Goal: Information Seeking & Learning: Learn about a topic

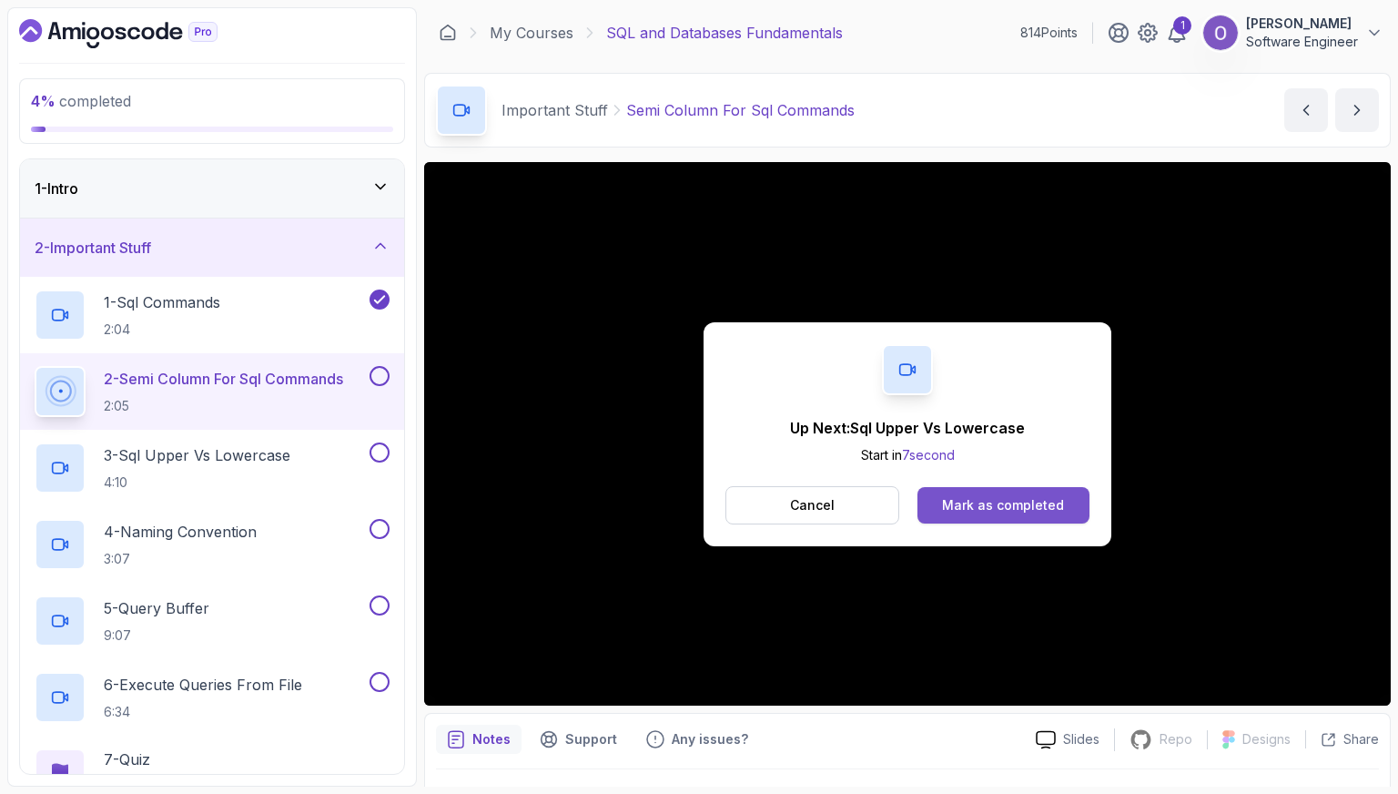
click at [1007, 503] on div "Mark as completed" at bounding box center [1003, 505] width 122 height 18
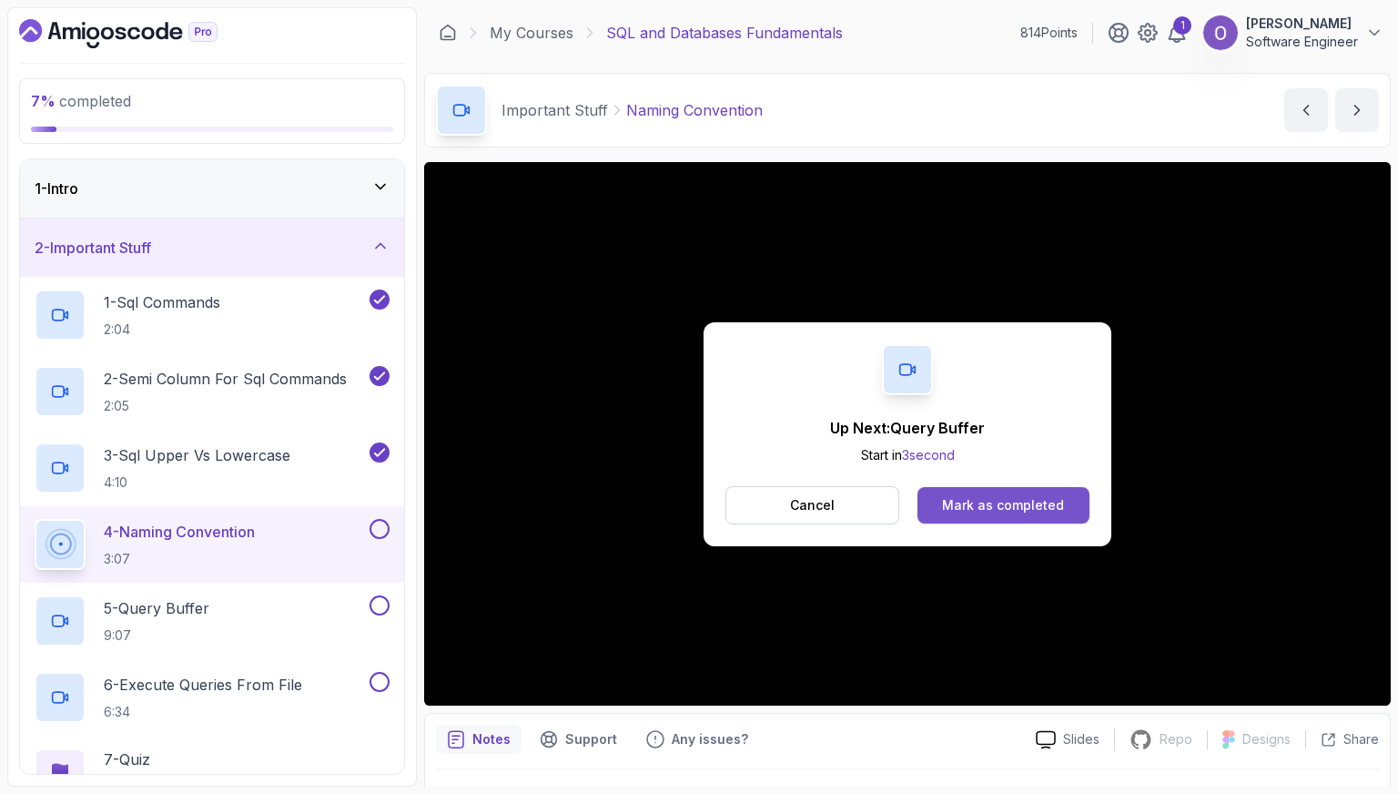
click at [1006, 501] on div "Mark as completed" at bounding box center [1003, 505] width 122 height 18
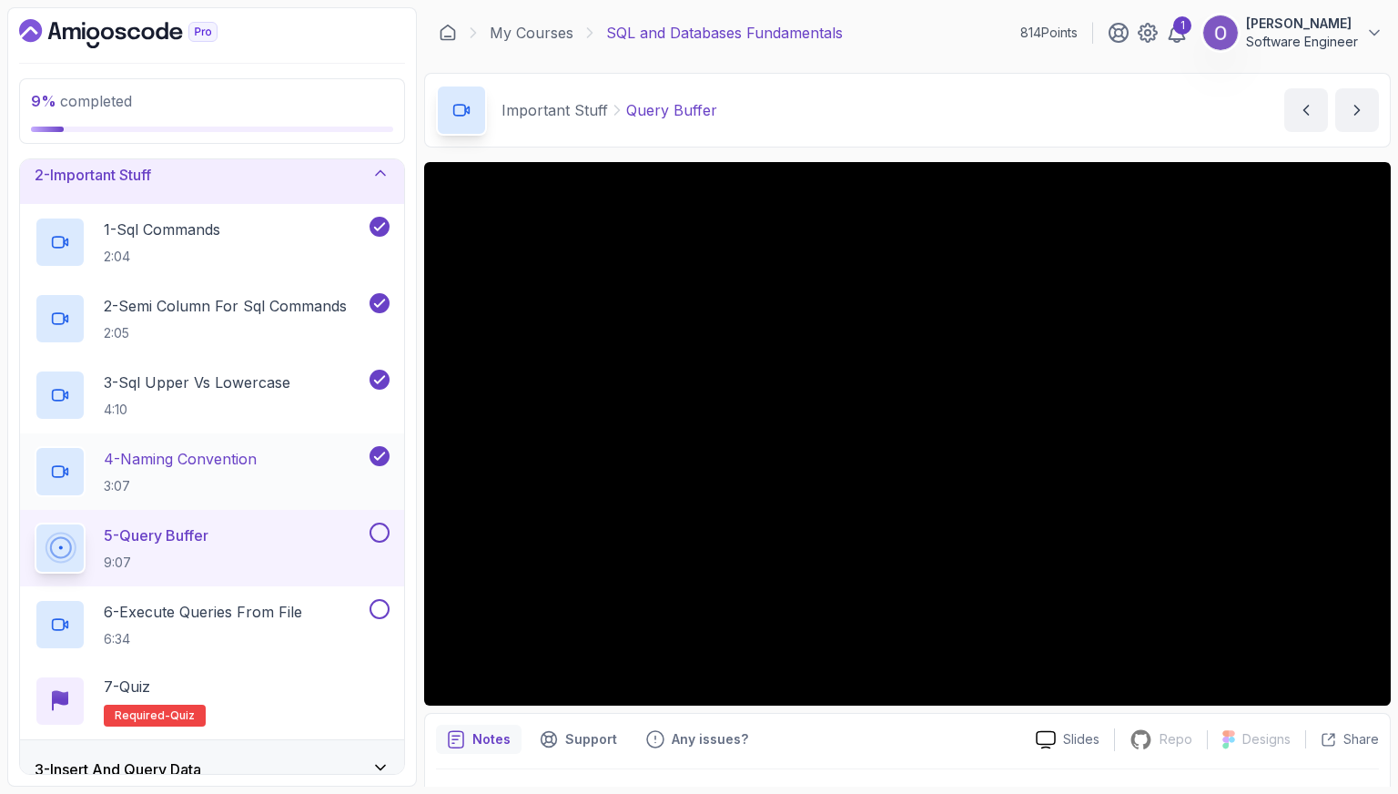
scroll to position [182, 0]
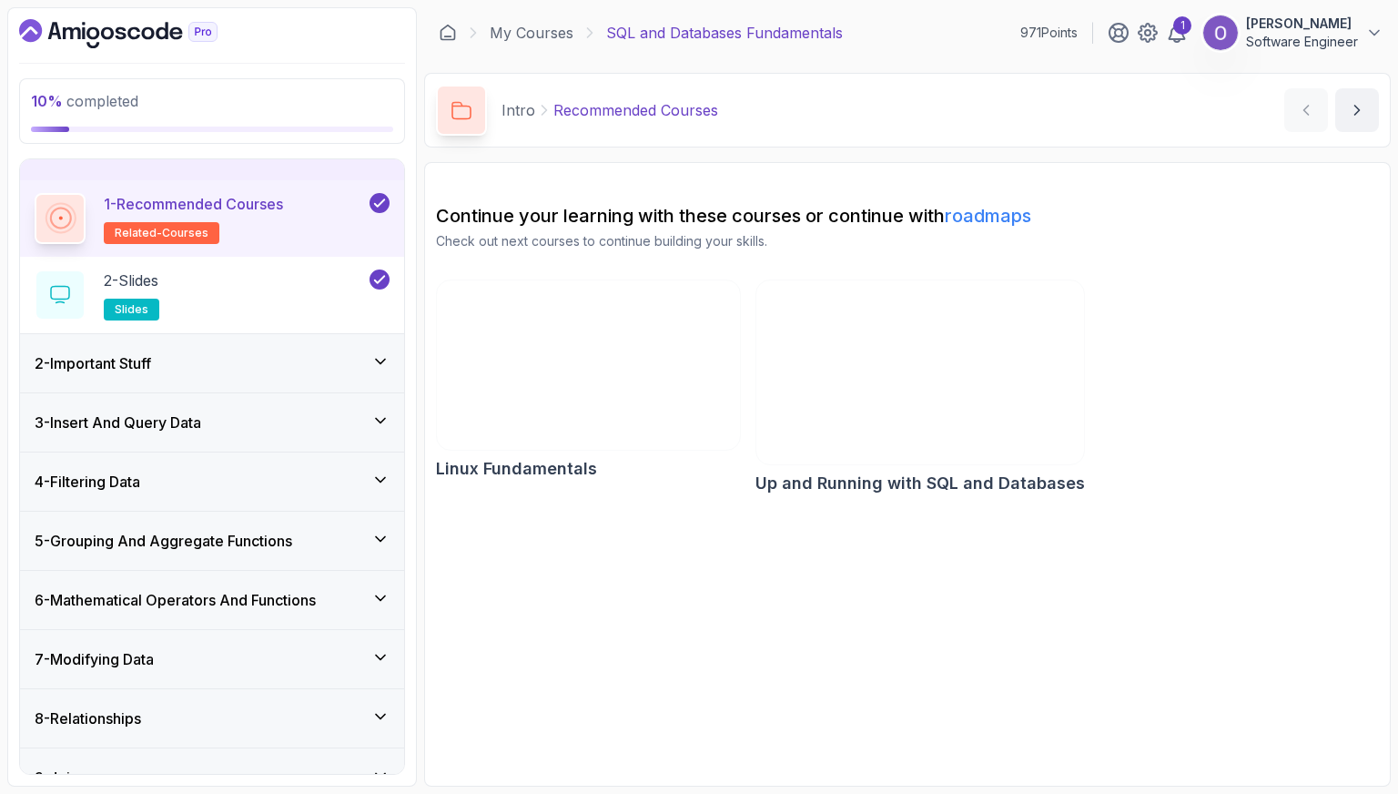
scroll to position [91, 0]
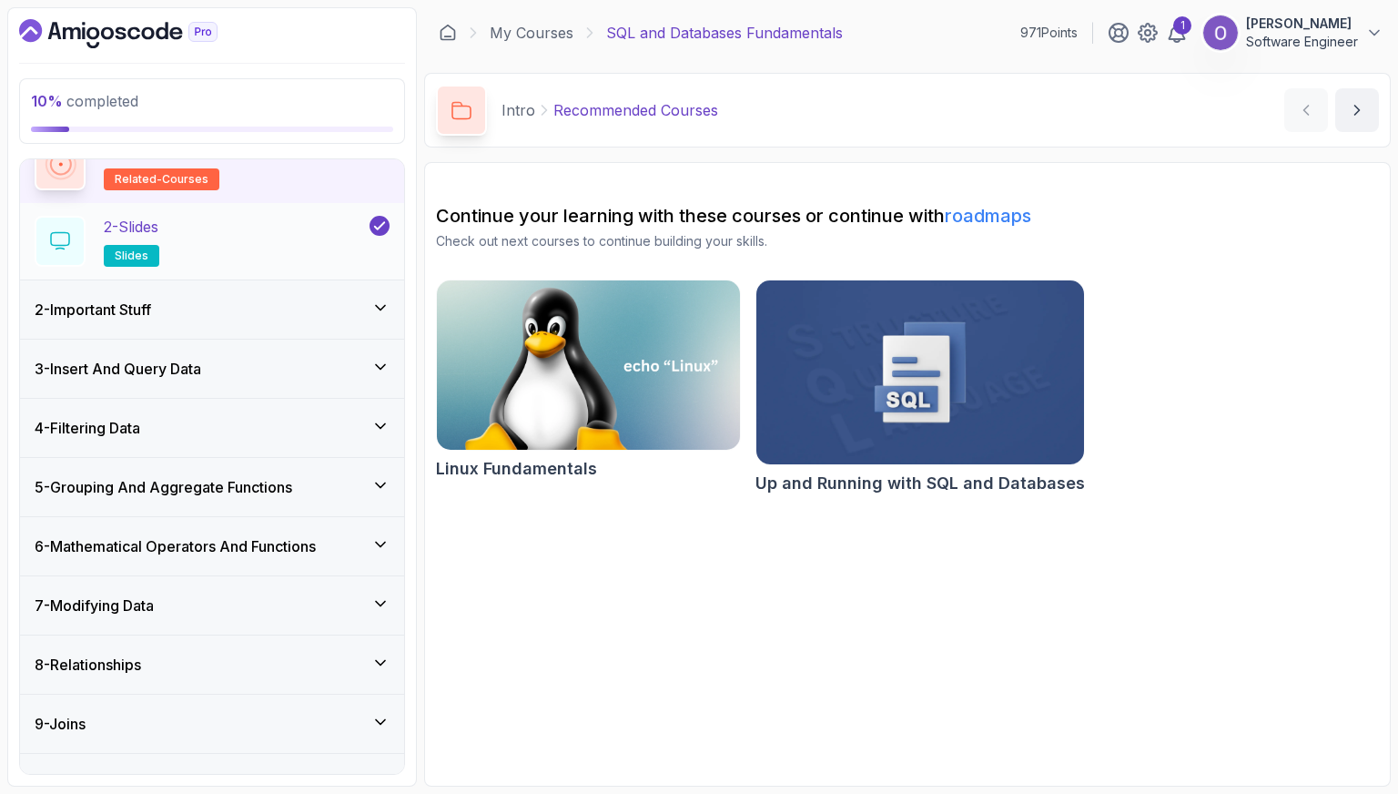
click at [277, 310] on div "2 - Important Stuff" at bounding box center [212, 310] width 355 height 22
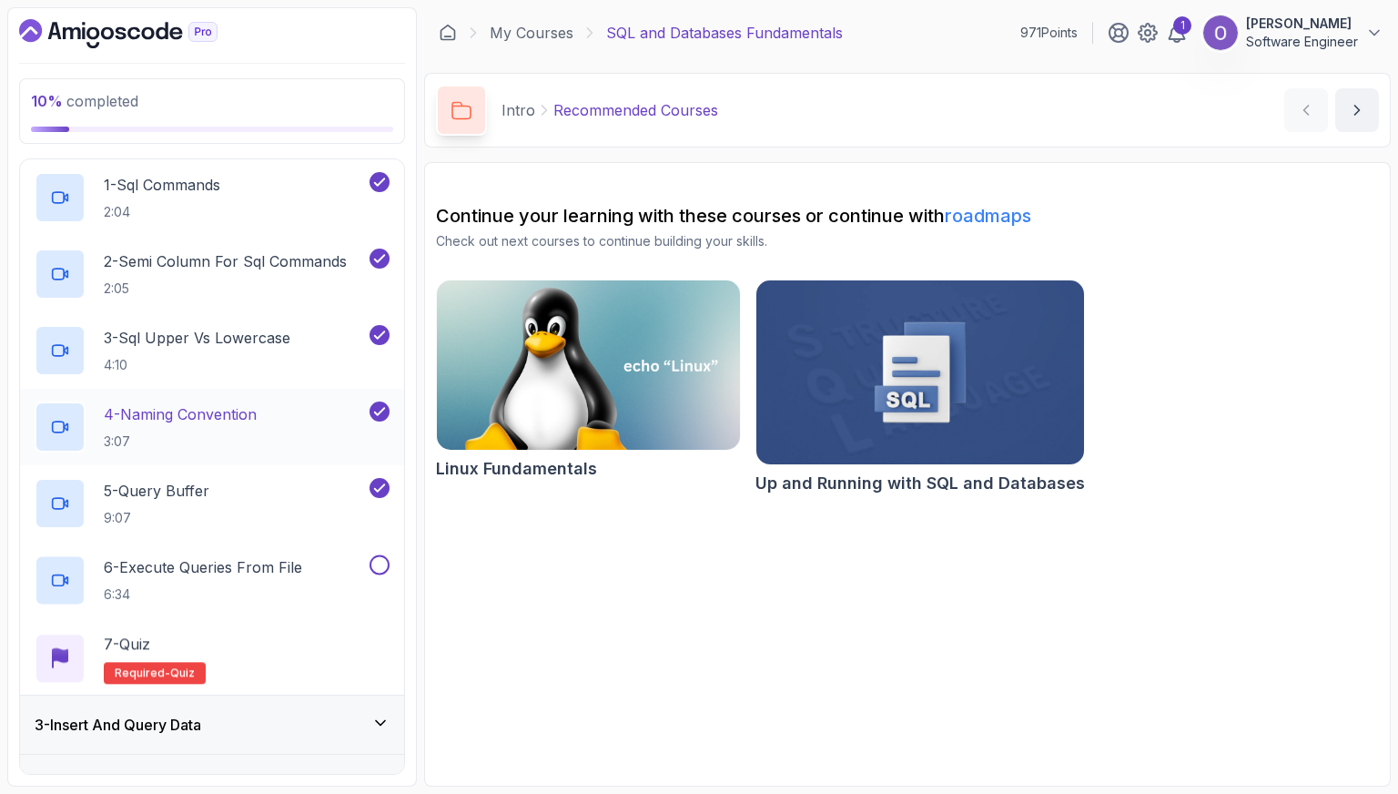
scroll to position [215, 0]
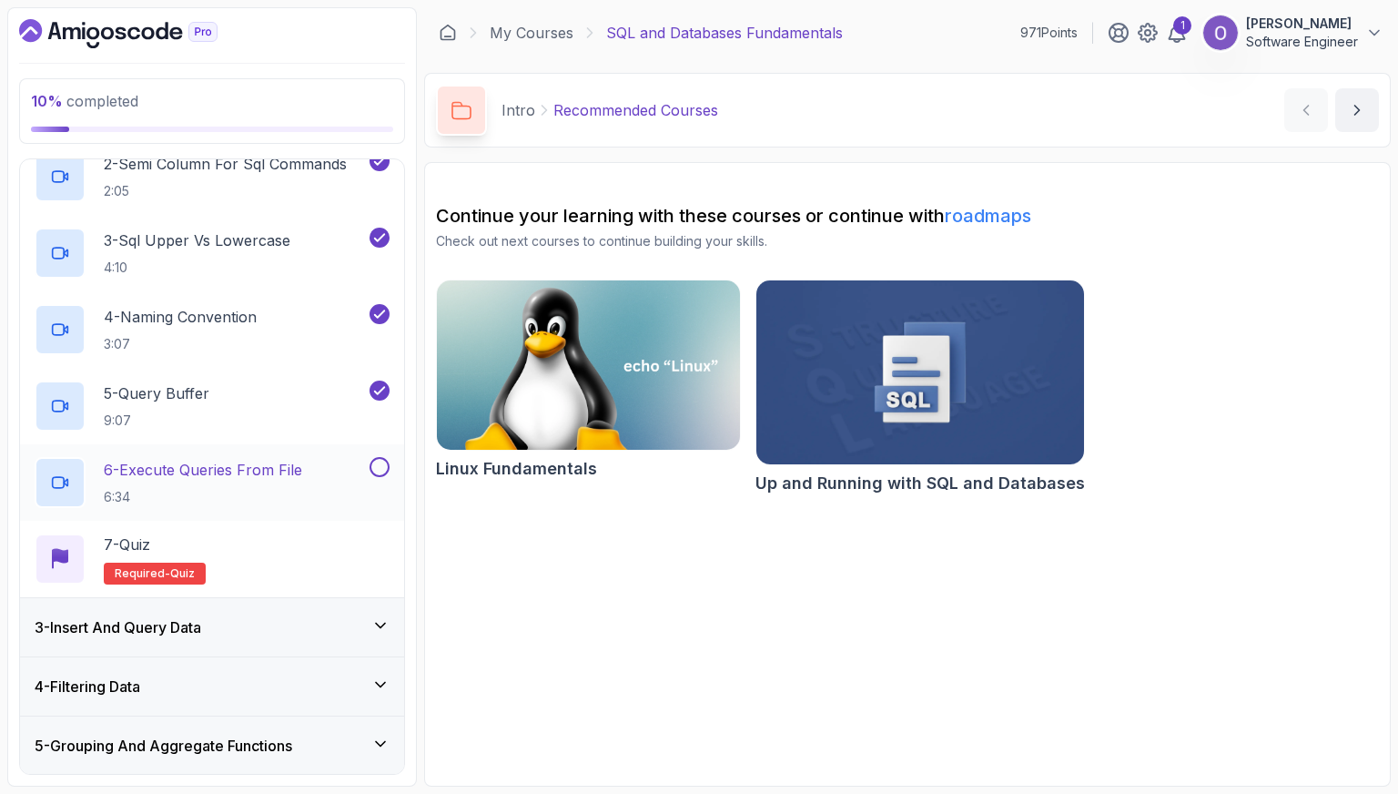
click at [281, 464] on p "6 - Execute Queries From File" at bounding box center [203, 470] width 198 height 22
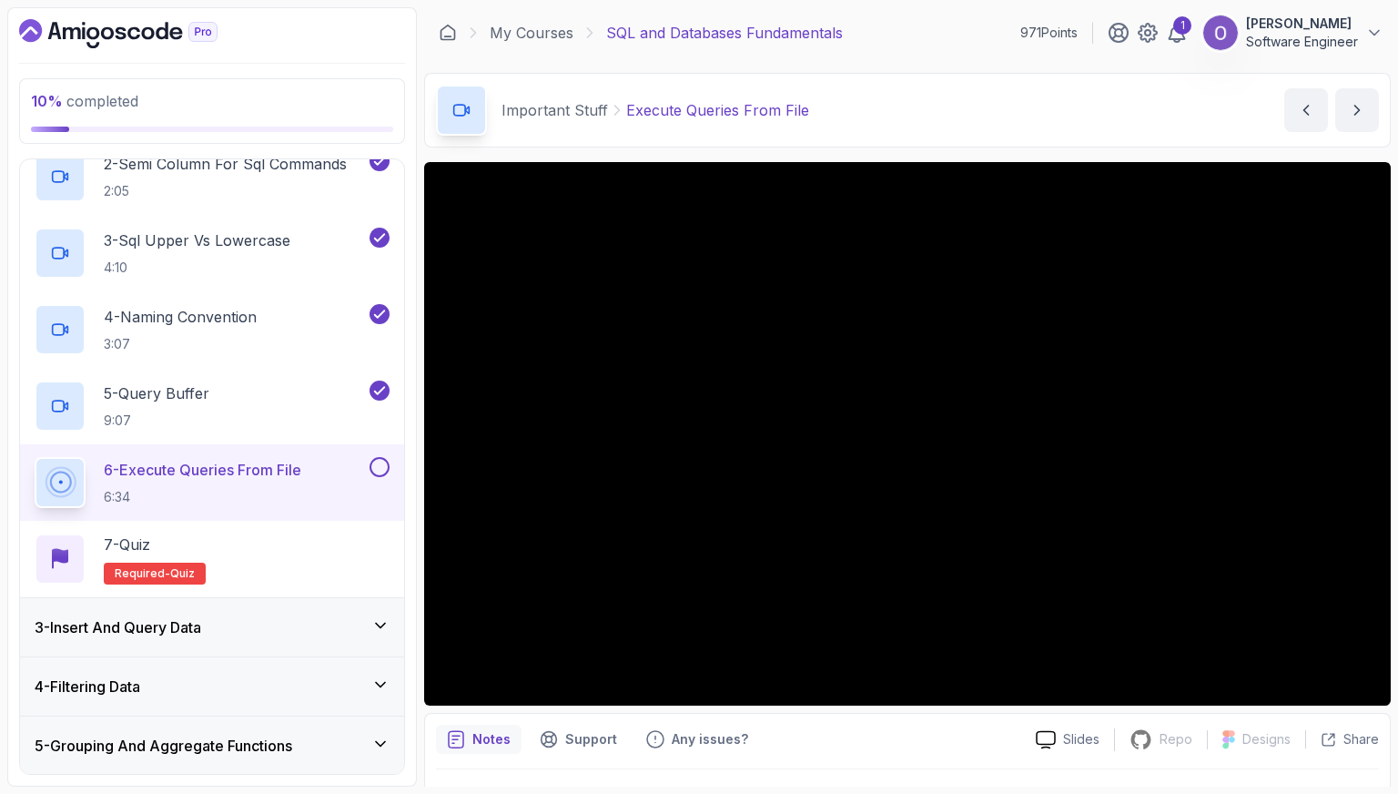
click at [377, 461] on button at bounding box center [380, 467] width 20 height 20
click at [381, 474] on button at bounding box center [380, 467] width 20 height 20
click at [381, 471] on icon at bounding box center [379, 467] width 16 height 18
click at [302, 549] on div "7 - Quiz Required- quiz" at bounding box center [212, 559] width 355 height 51
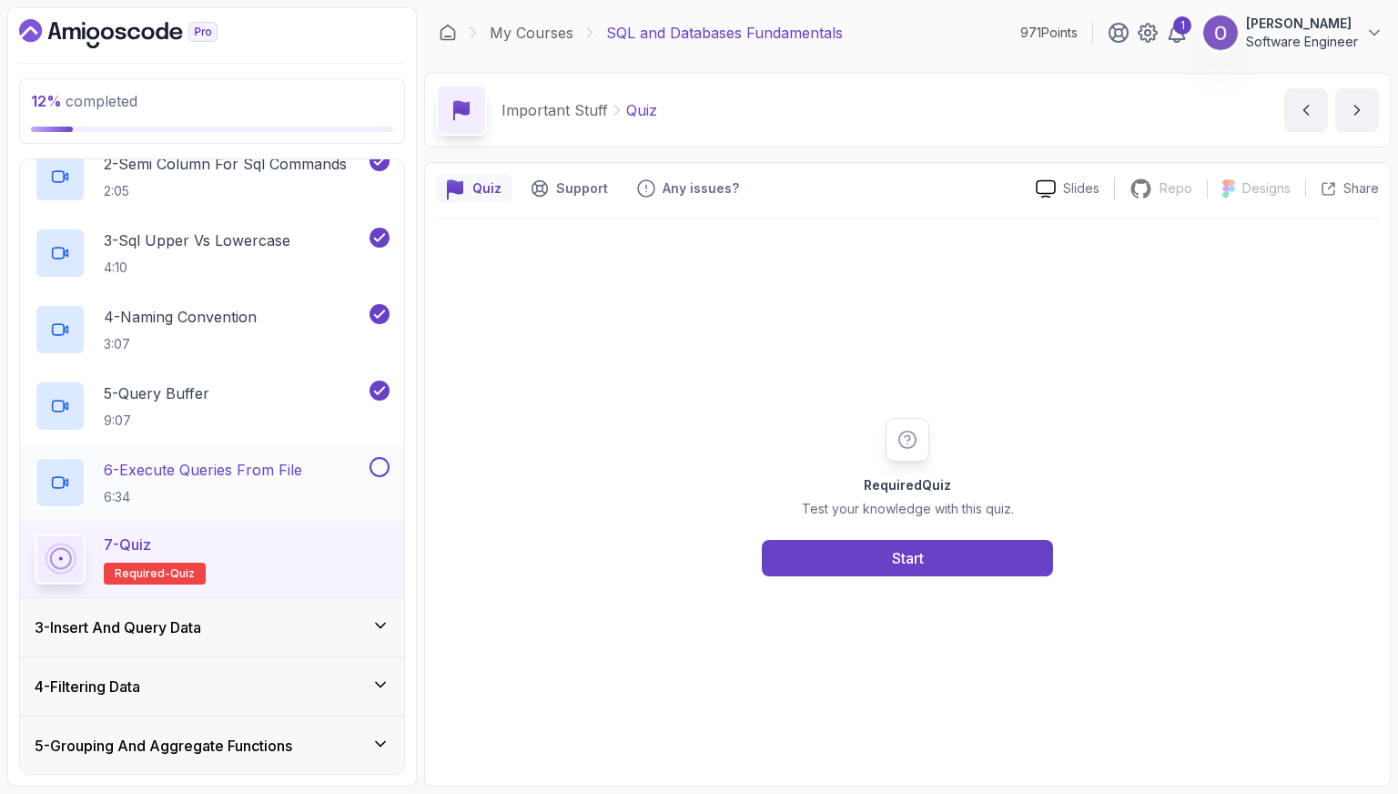
click at [382, 470] on button at bounding box center [380, 467] width 20 height 20
click at [848, 554] on button "Start" at bounding box center [907, 558] width 291 height 36
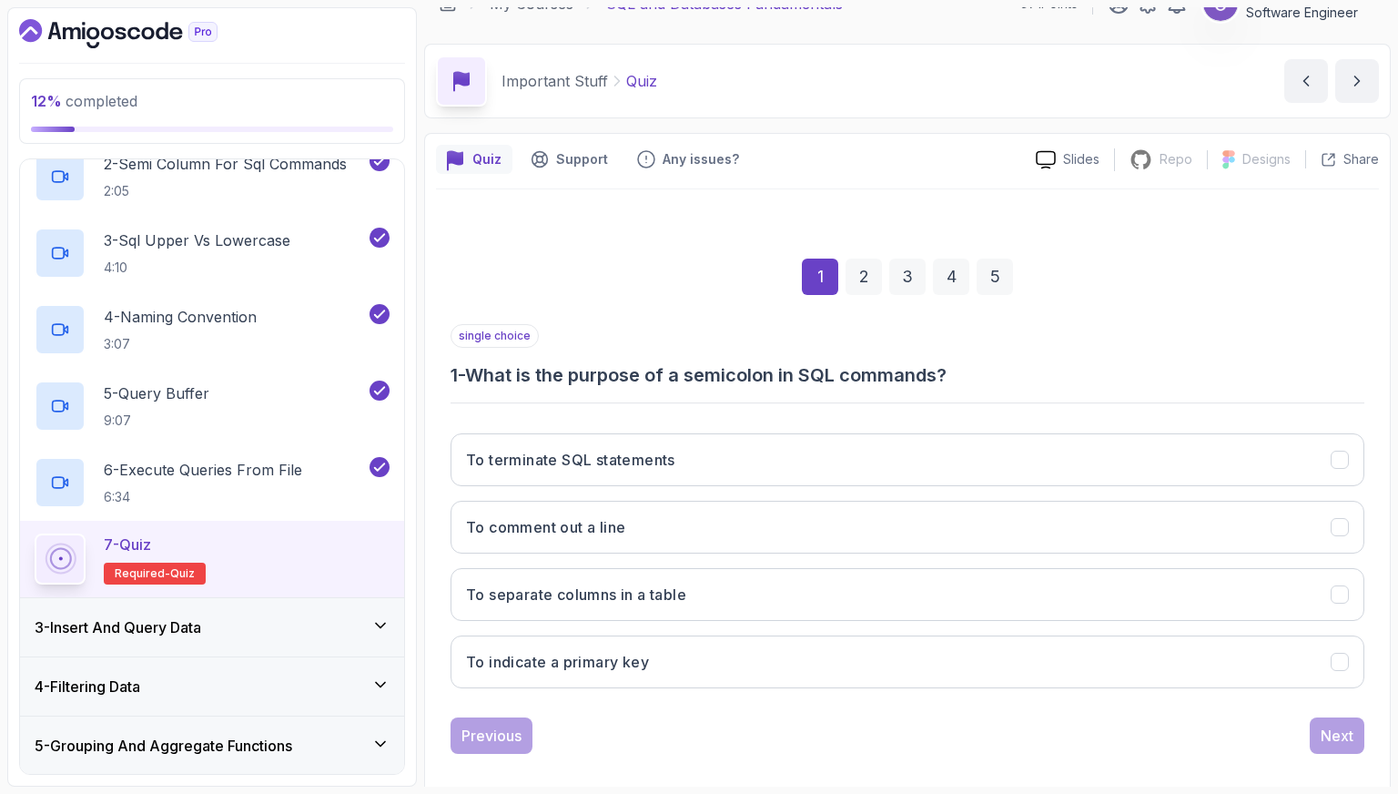
scroll to position [46, 0]
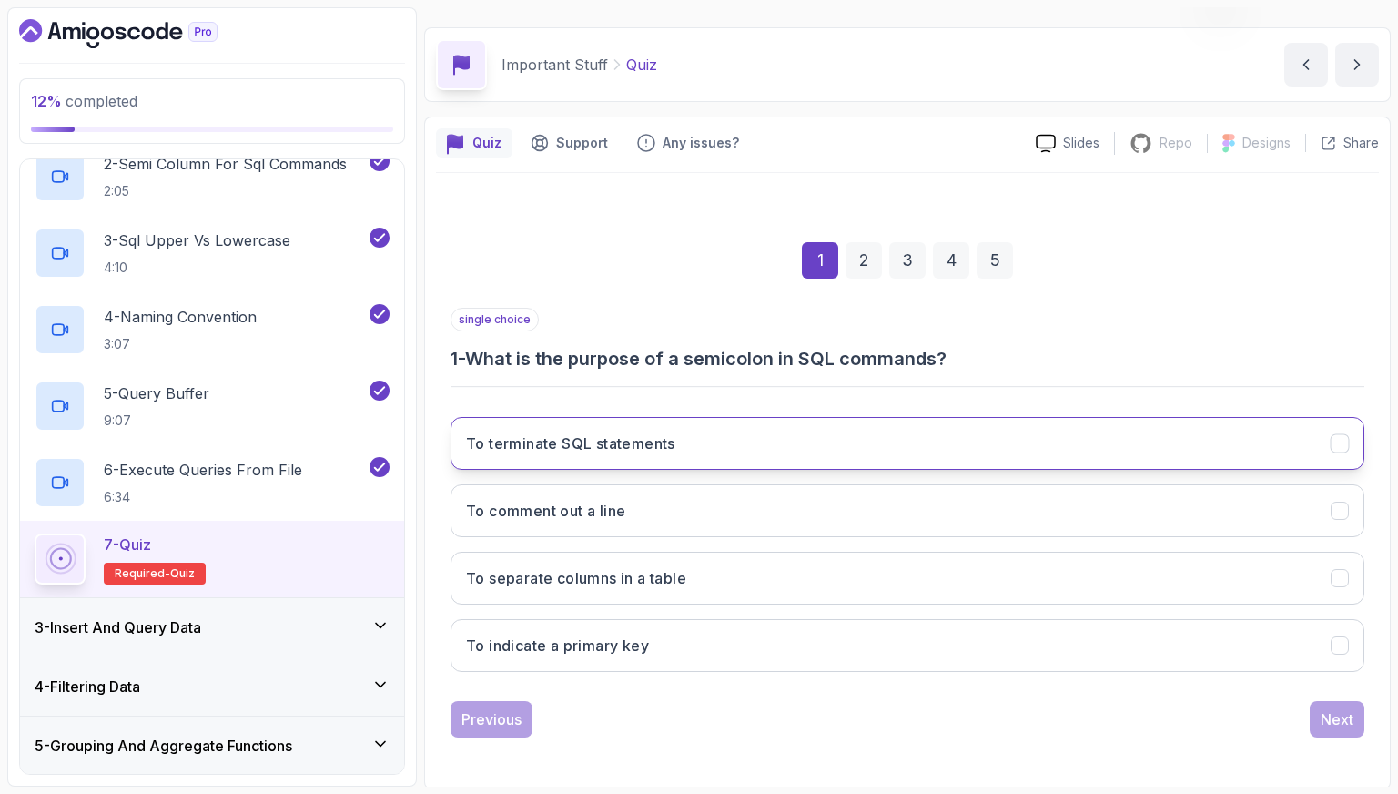
click at [585, 448] on h3 "To terminate SQL statements" at bounding box center [570, 443] width 209 height 22
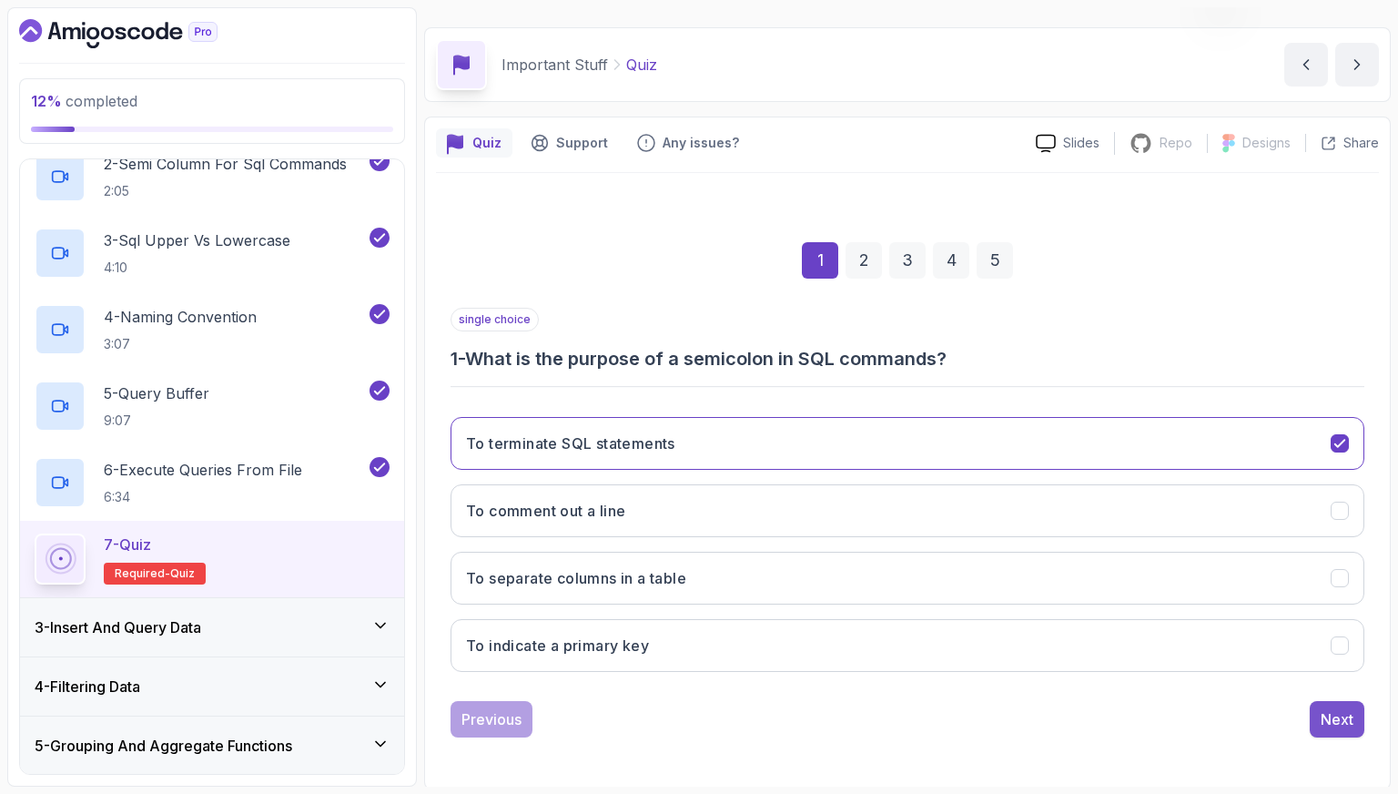
click at [1326, 716] on div "Next" at bounding box center [1337, 719] width 33 height 22
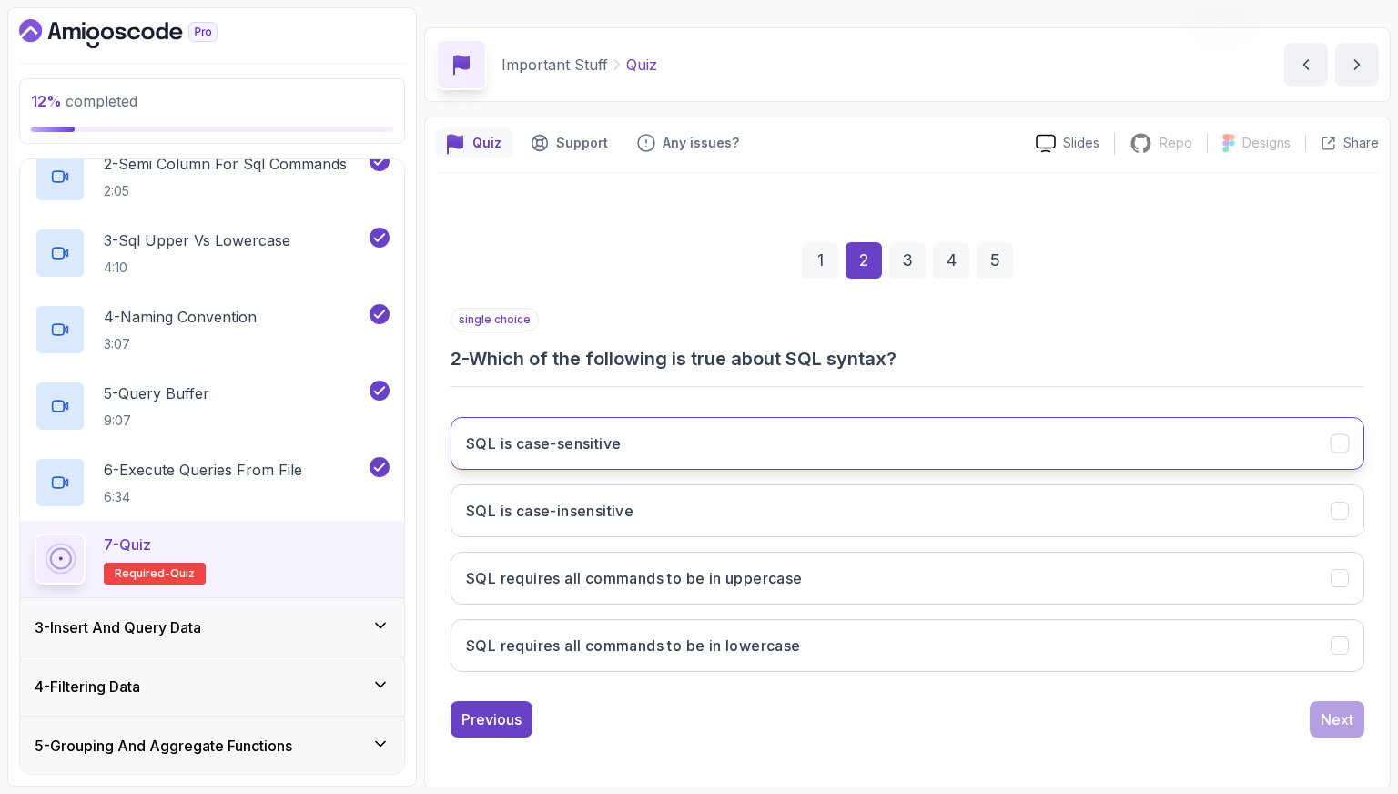
click at [571, 455] on button "SQL is case-sensitive" at bounding box center [908, 443] width 914 height 53
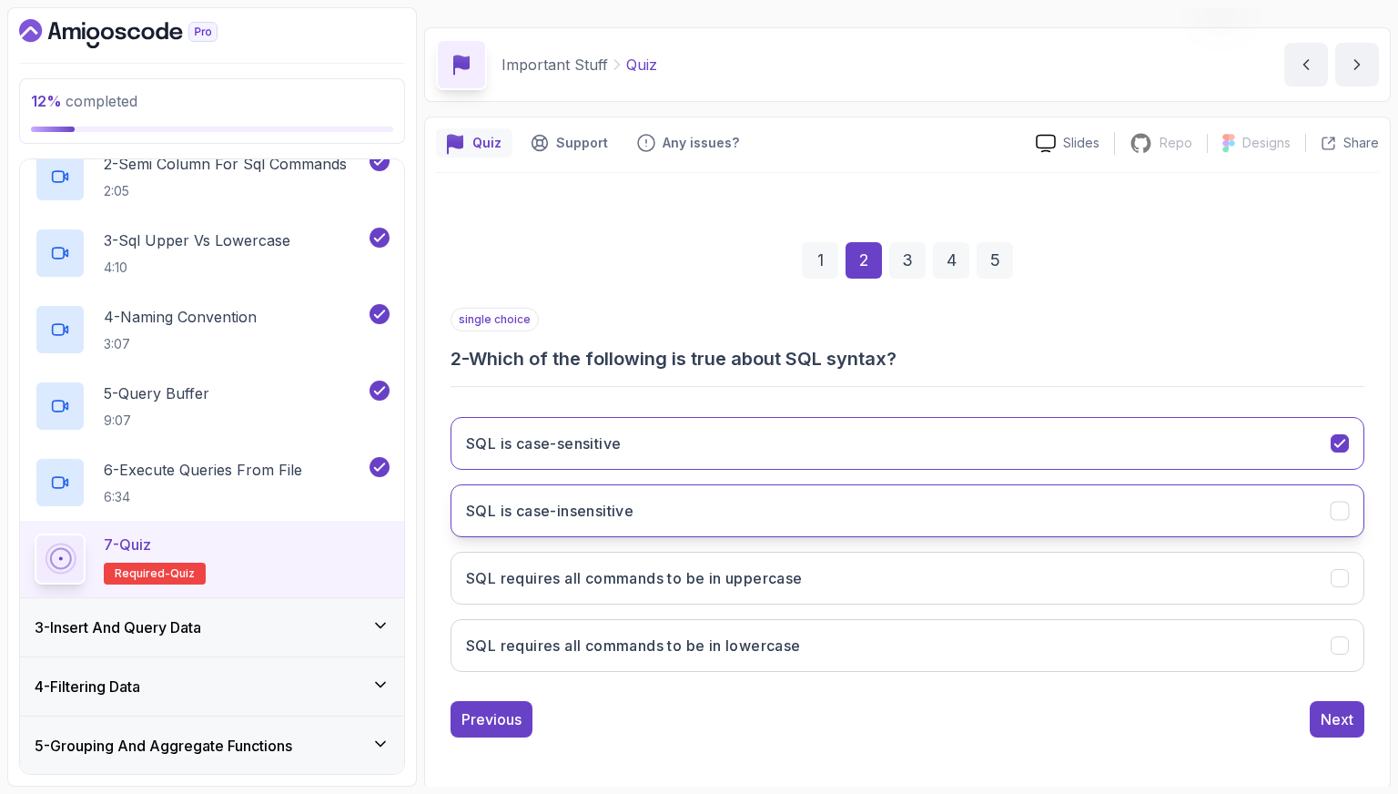
click at [594, 518] on h3 "SQL is case-insensitive" at bounding box center [550, 511] width 168 height 22
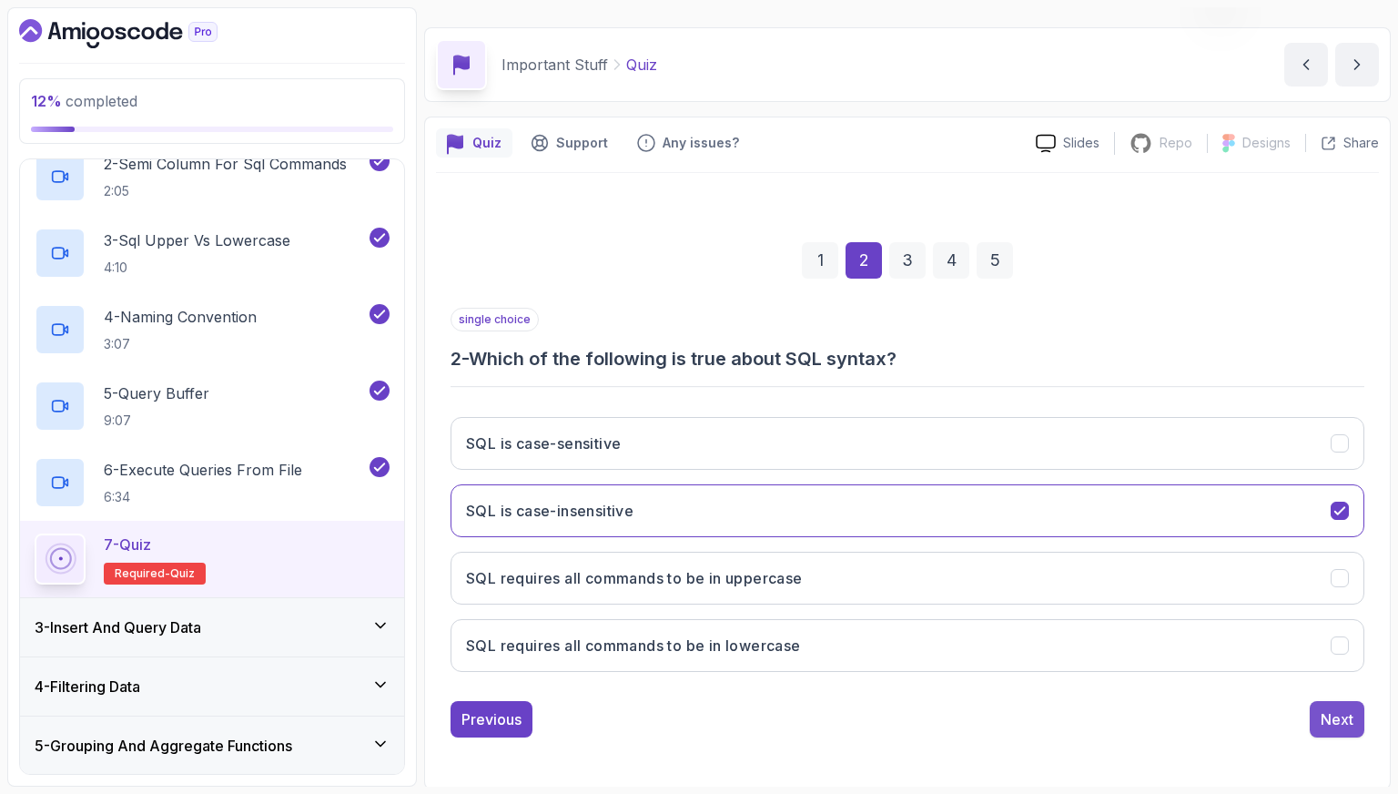
click at [1326, 717] on div "Next" at bounding box center [1337, 719] width 33 height 22
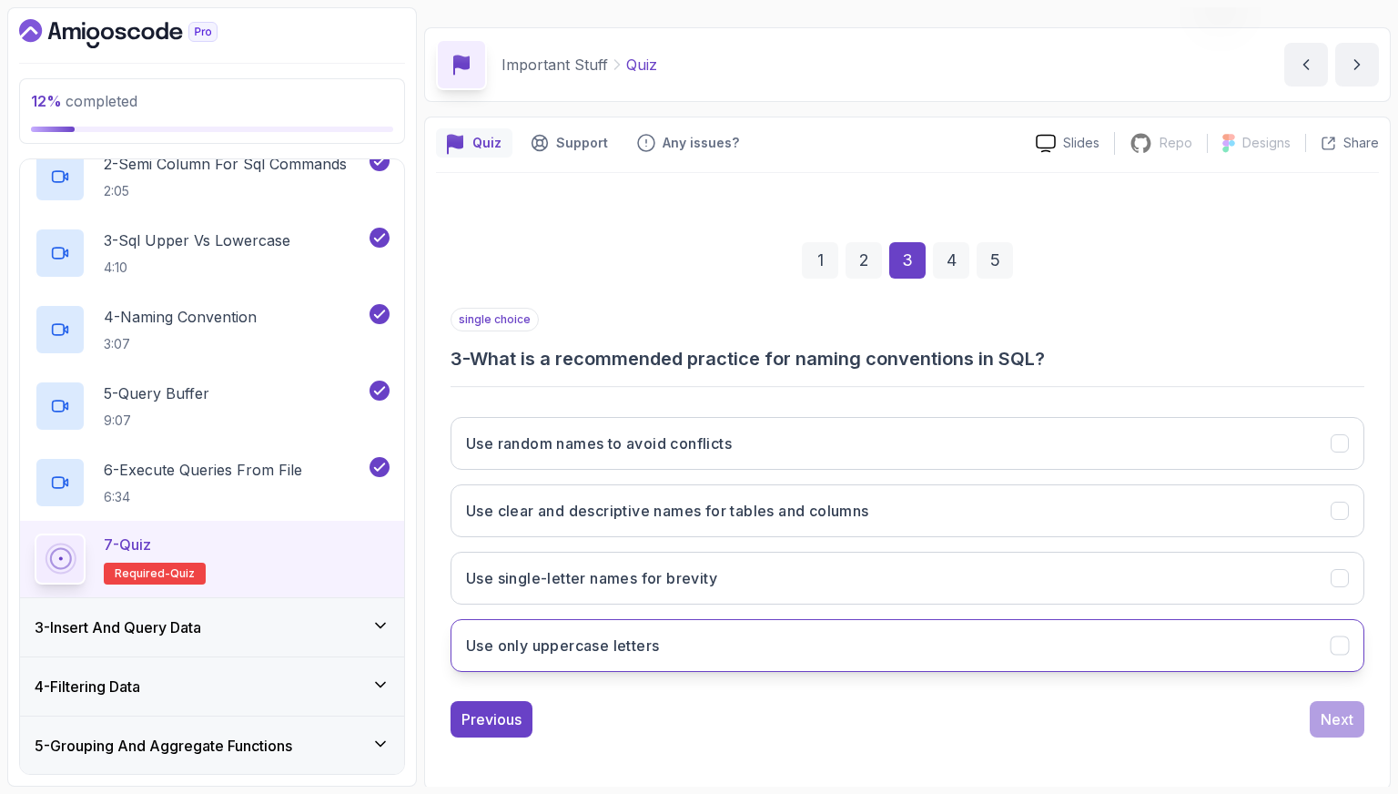
click at [665, 647] on button "Use only uppercase letters" at bounding box center [908, 645] width 914 height 53
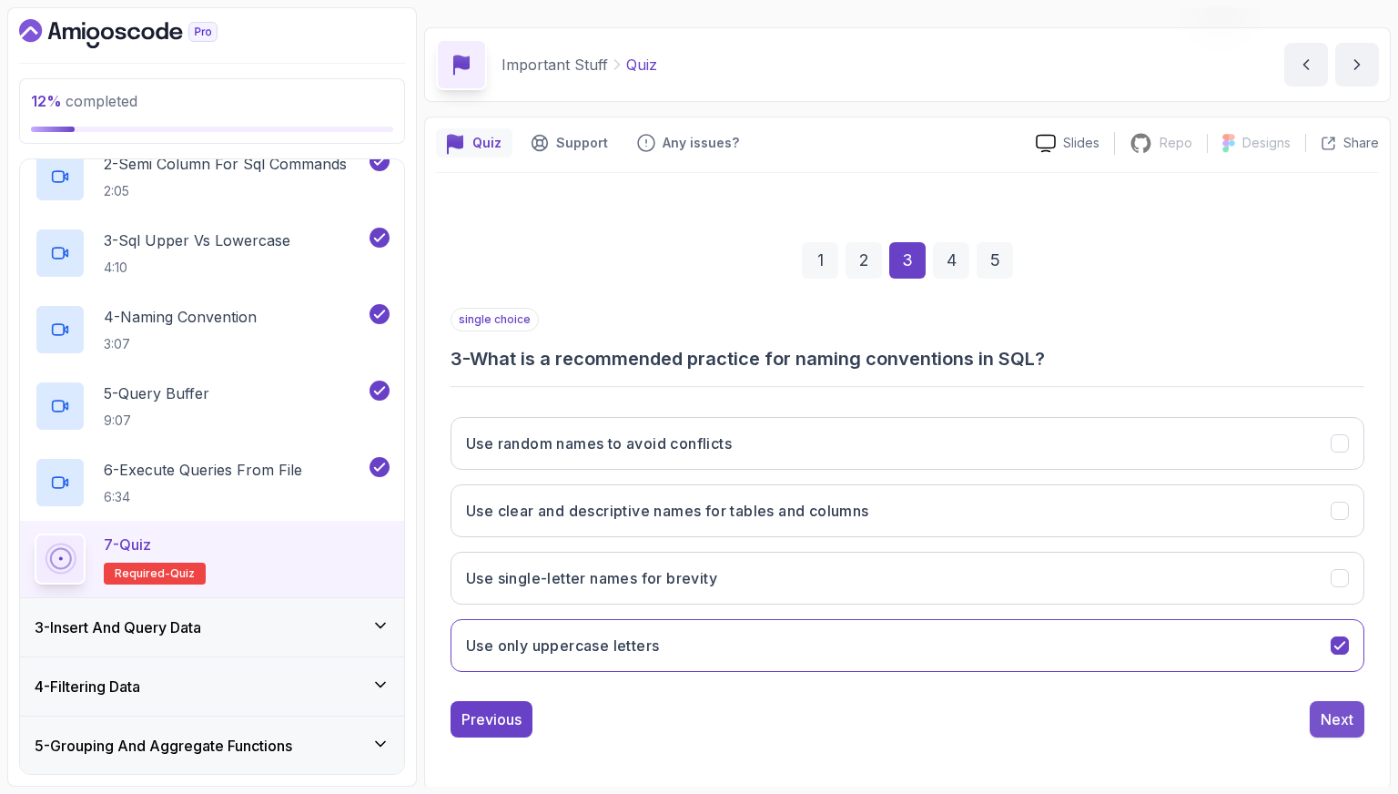
click at [1329, 728] on button "Next" at bounding box center [1337, 719] width 55 height 36
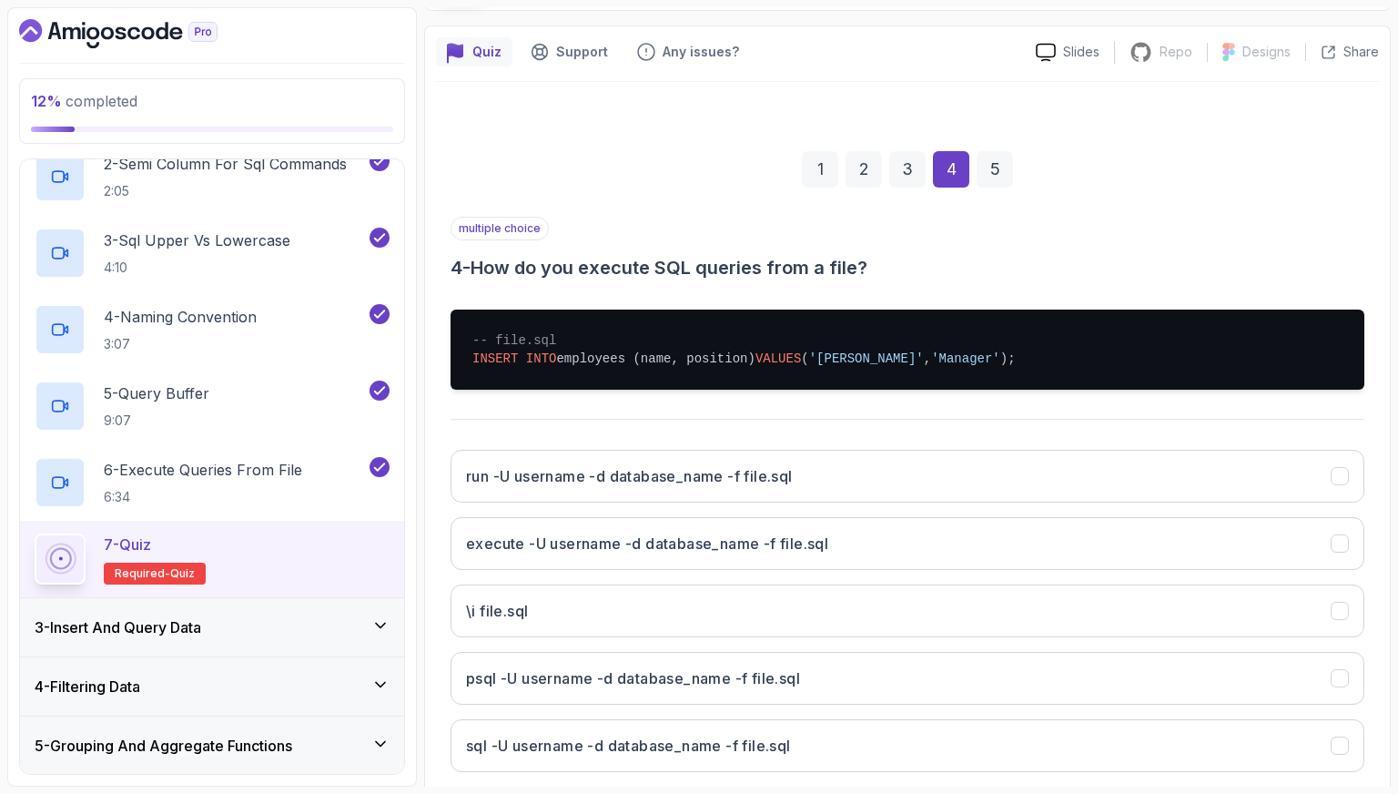
scroll to position [228, 0]
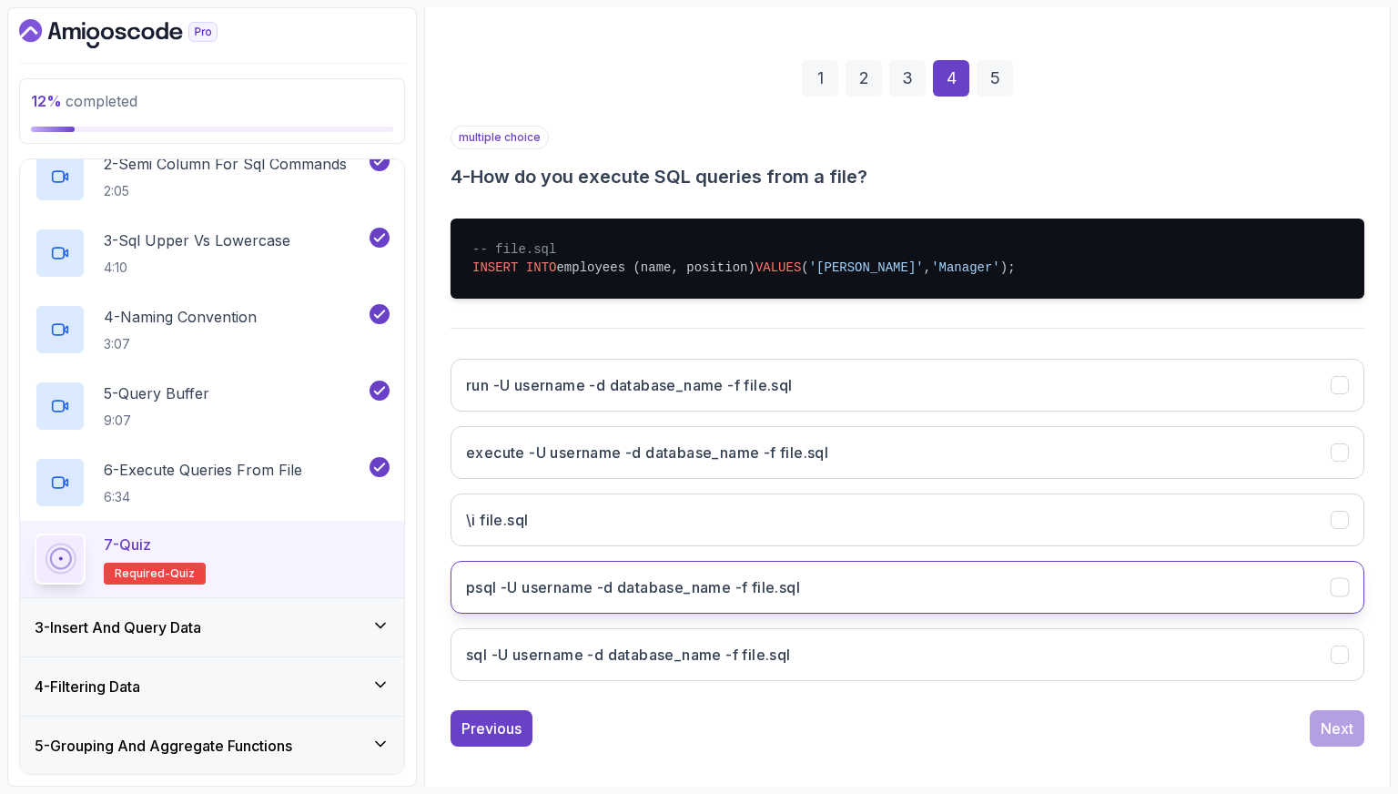
click at [635, 606] on button "psql -U username -d database_name -f file.sql" at bounding box center [908, 587] width 914 height 53
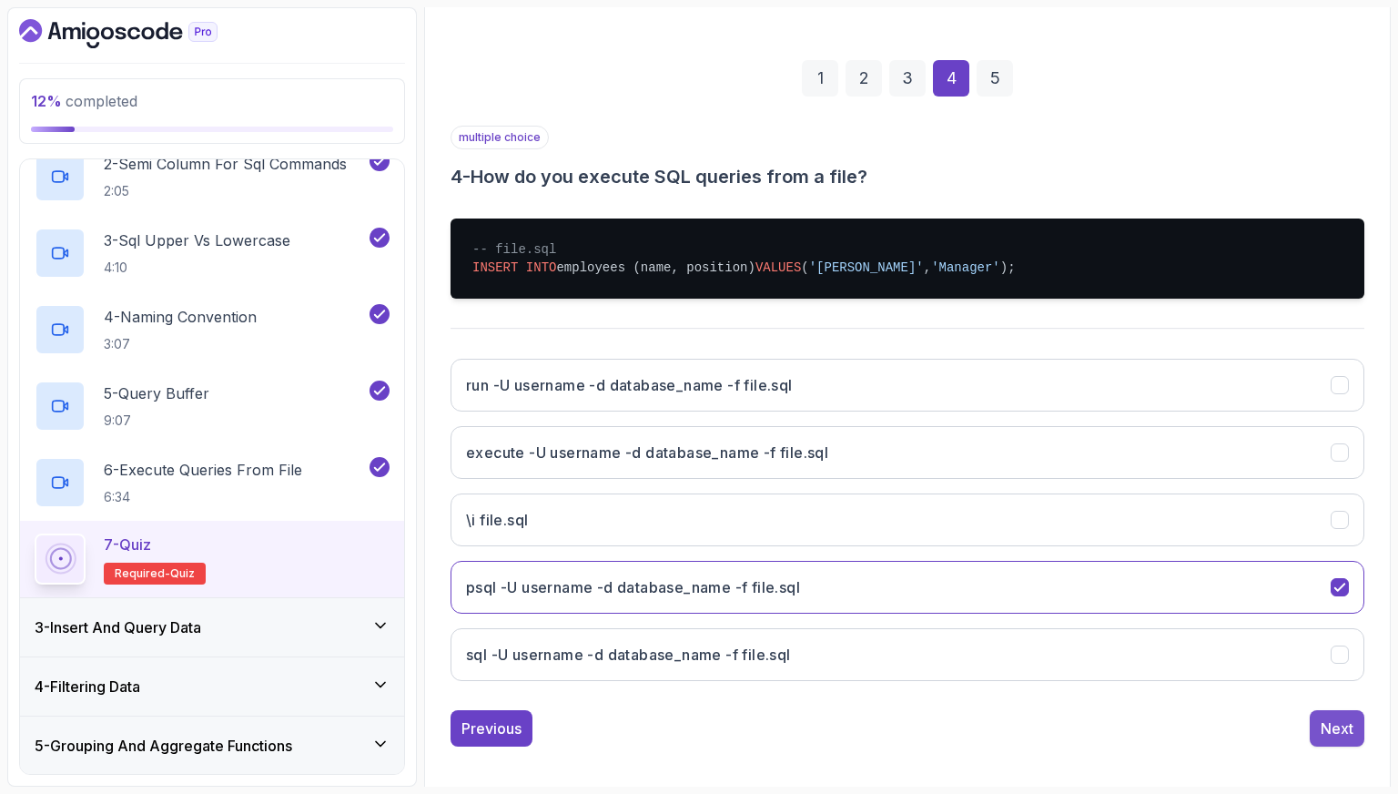
click at [1310, 711] on button "Next" at bounding box center [1337, 728] width 55 height 36
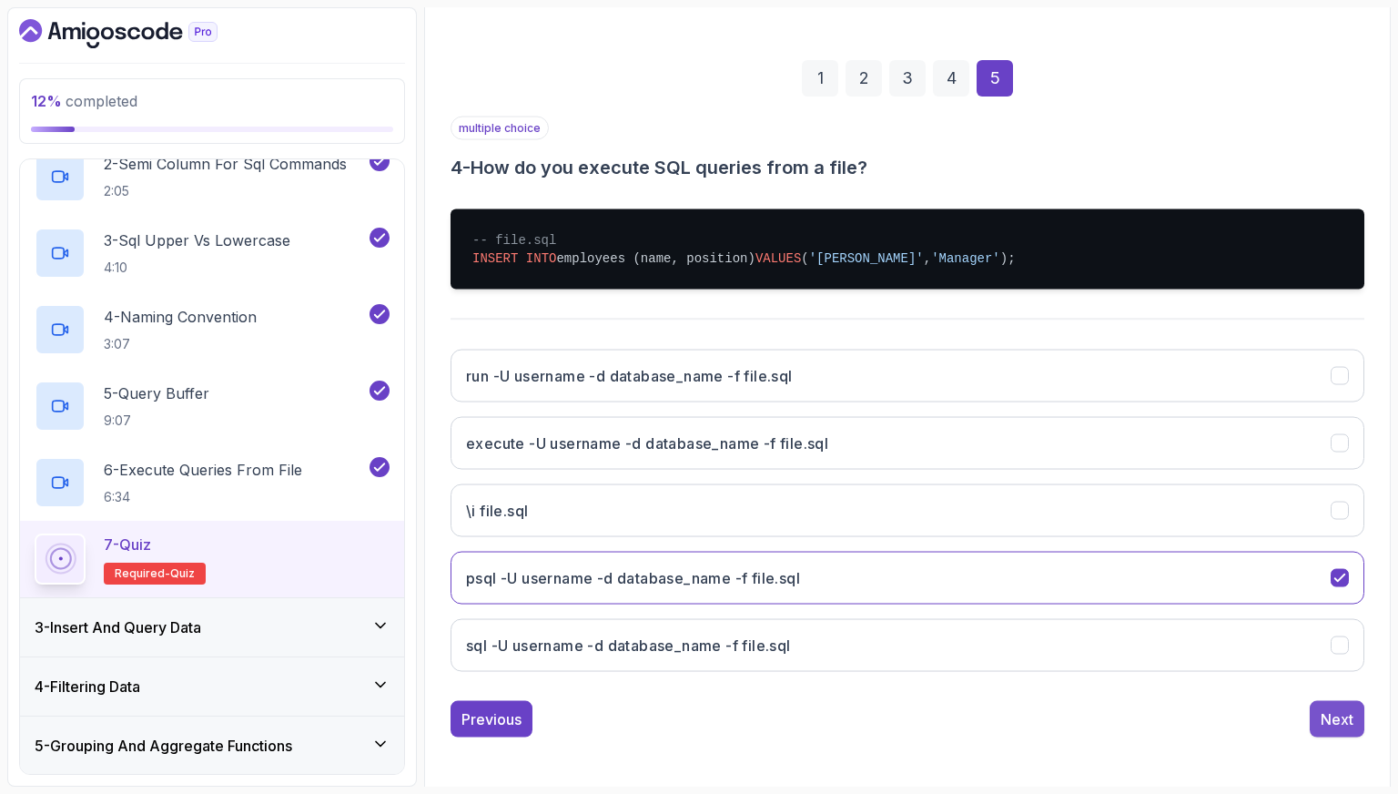
scroll to position [46, 0]
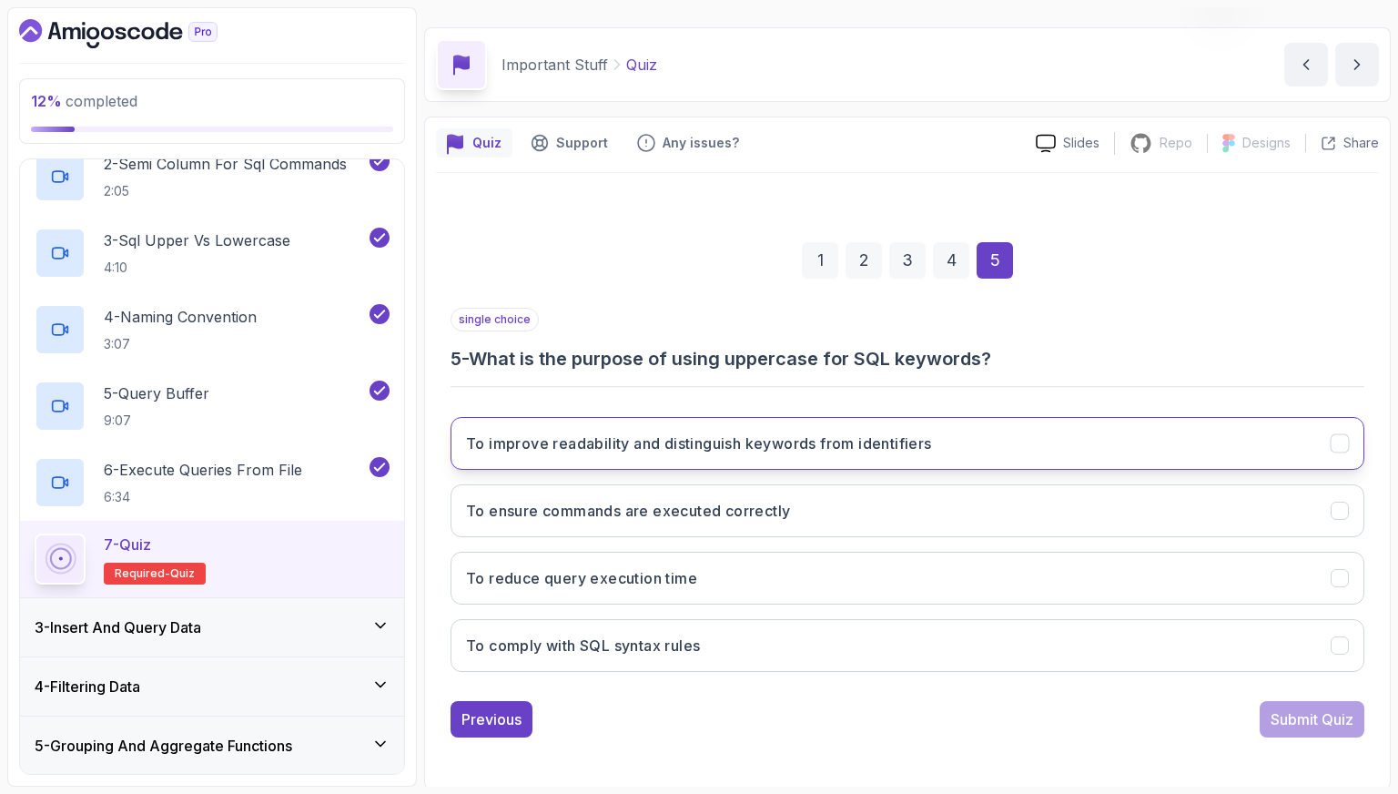
click at [626, 462] on button "To improve readability and distinguish keywords from identifiers" at bounding box center [908, 443] width 914 height 53
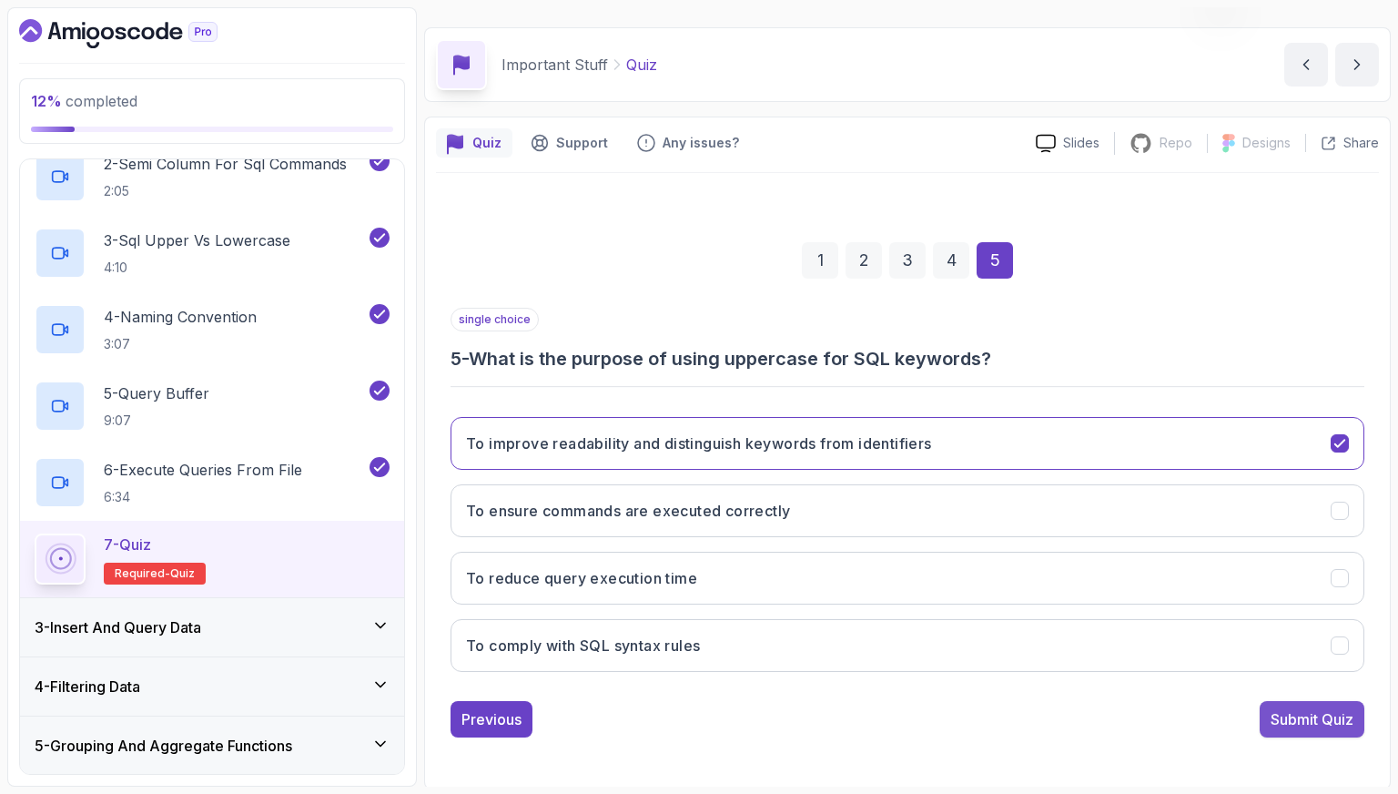
click at [1280, 729] on button "Submit Quiz" at bounding box center [1312, 719] width 105 height 36
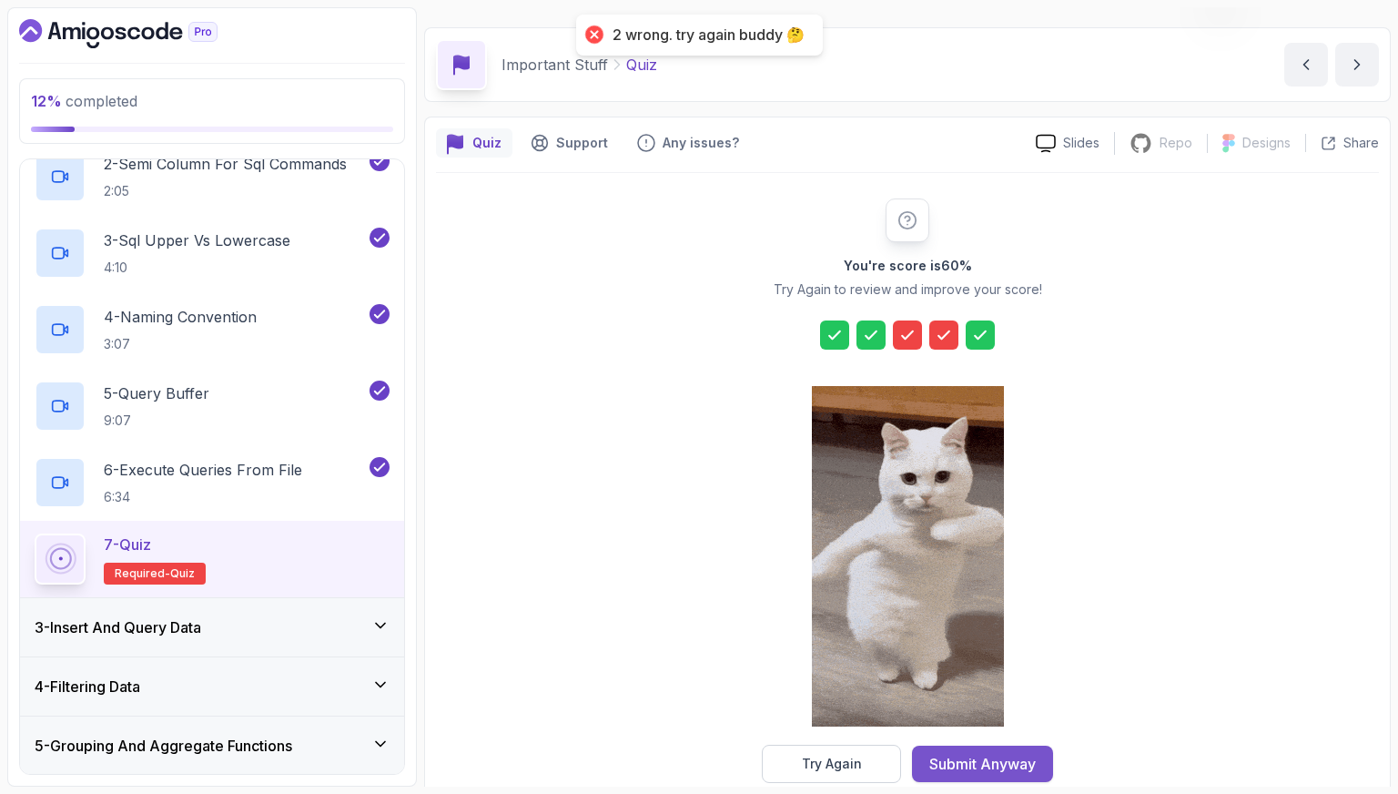
click at [1050, 762] on button "Submit Anyway" at bounding box center [982, 764] width 141 height 36
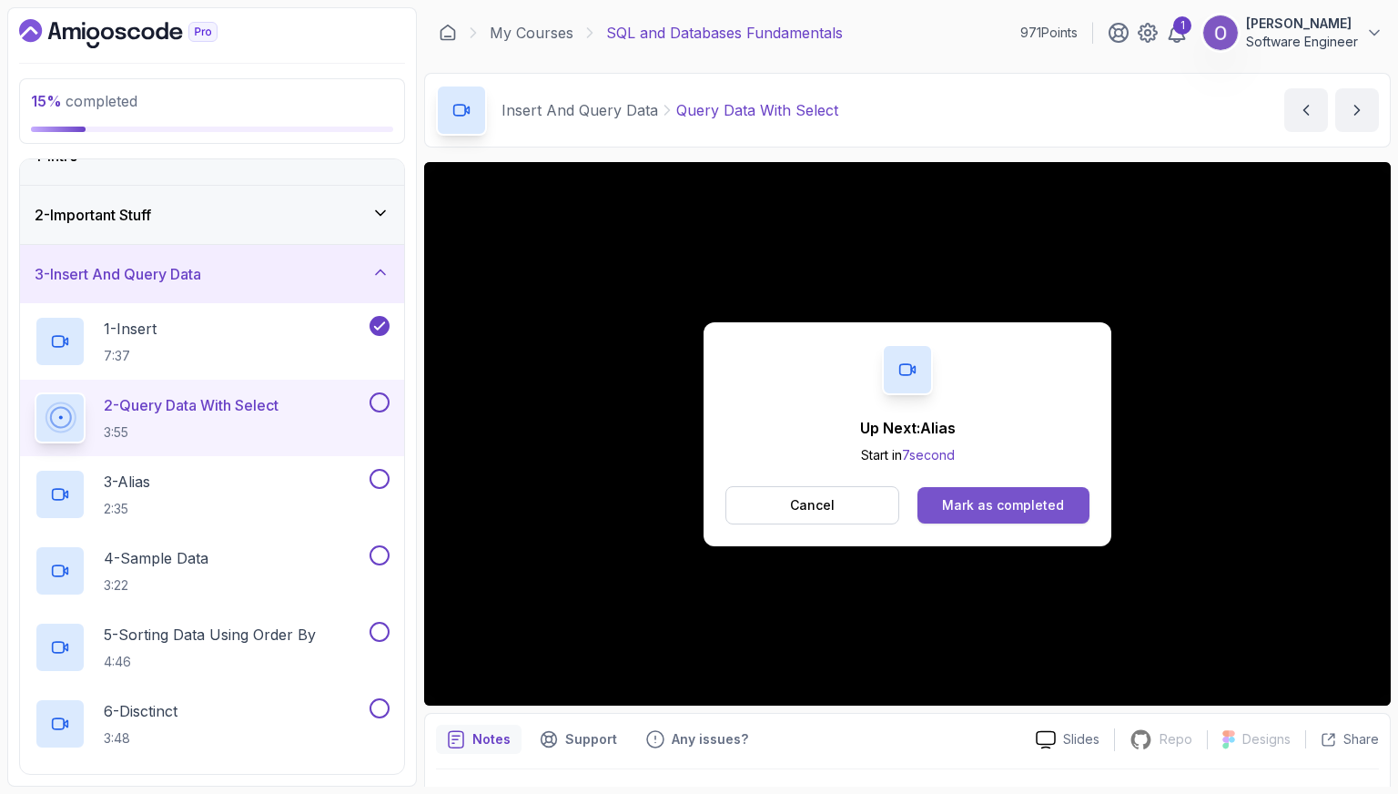
click at [1046, 505] on div "Mark as completed" at bounding box center [1003, 505] width 122 height 18
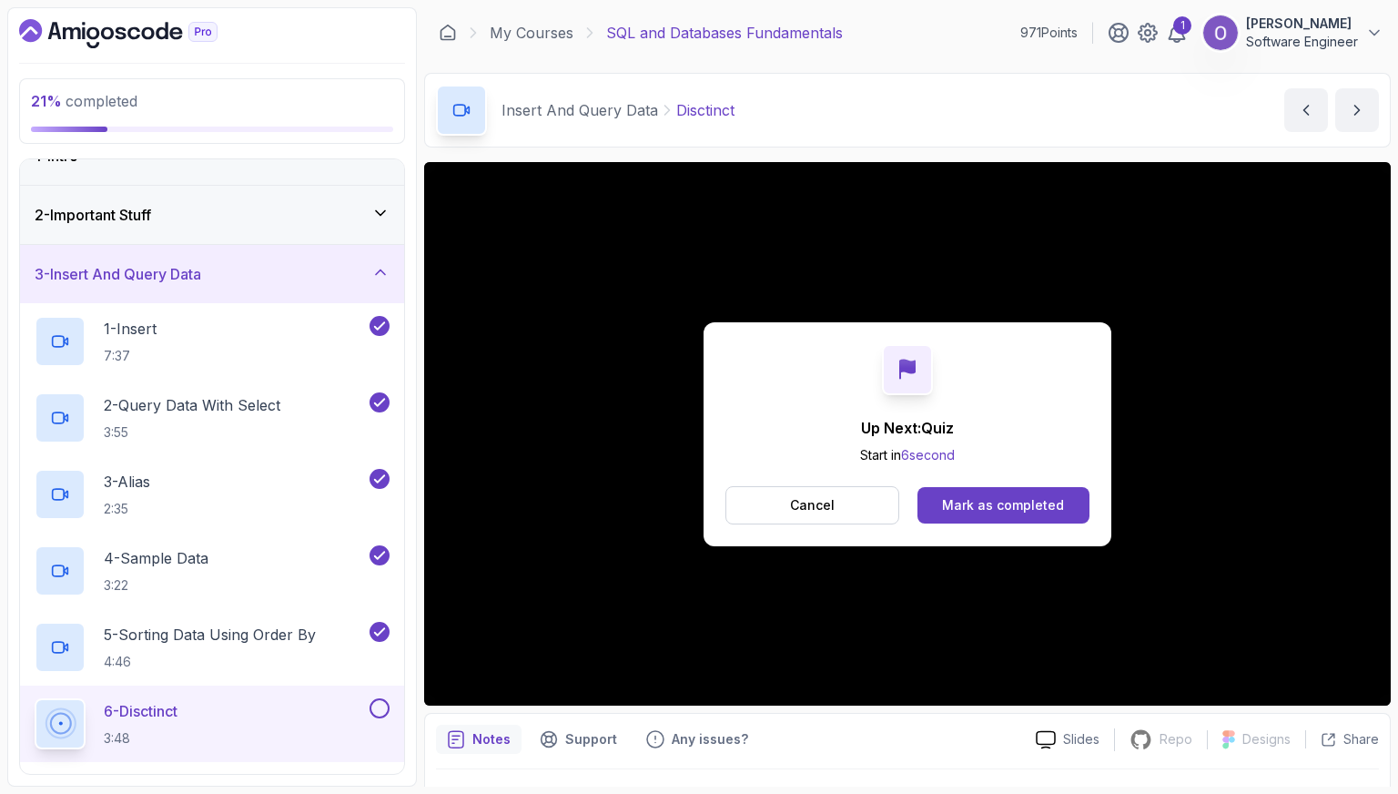
click at [940, 500] on button "Mark as completed" at bounding box center [1004, 505] width 172 height 36
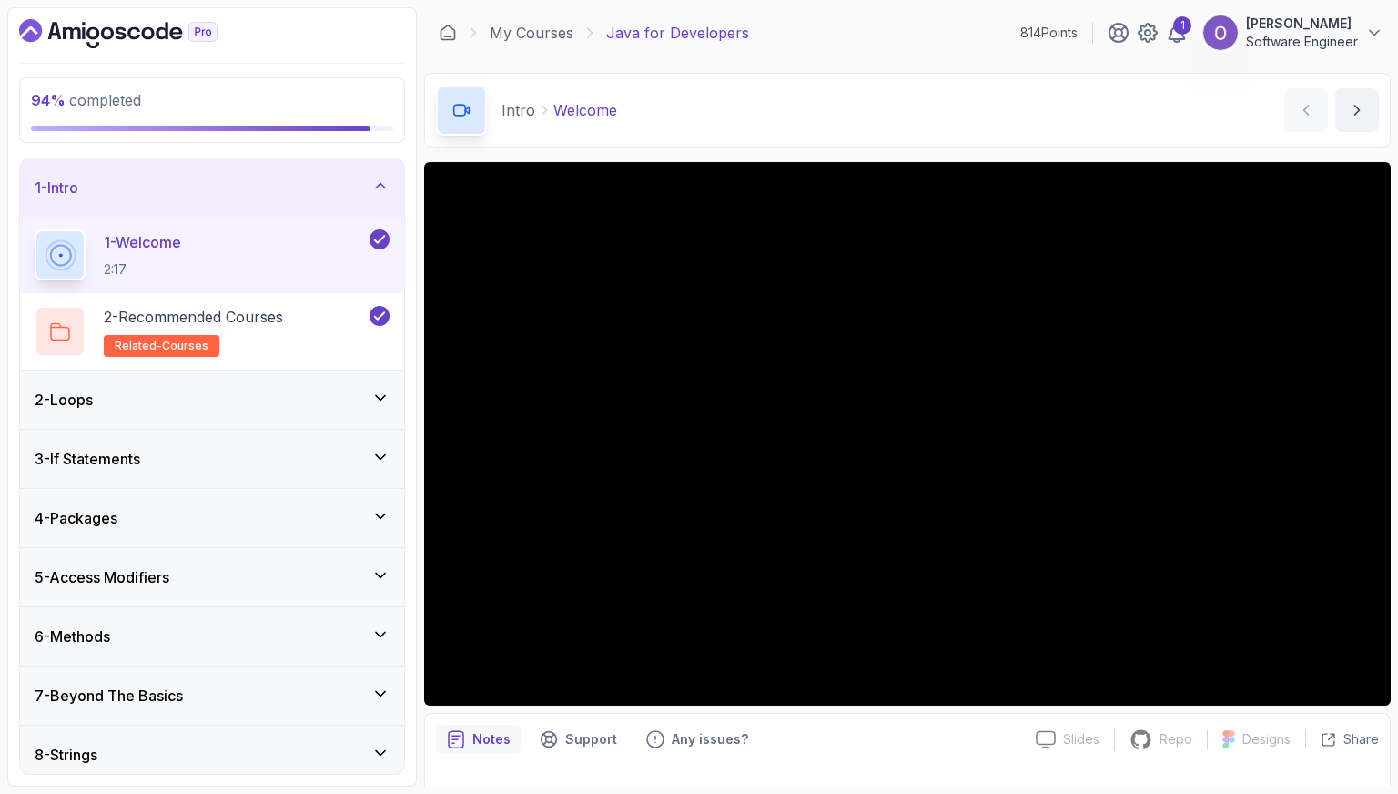
scroll to position [131, 0]
click at [273, 383] on div "2 - Loops" at bounding box center [212, 400] width 384 height 58
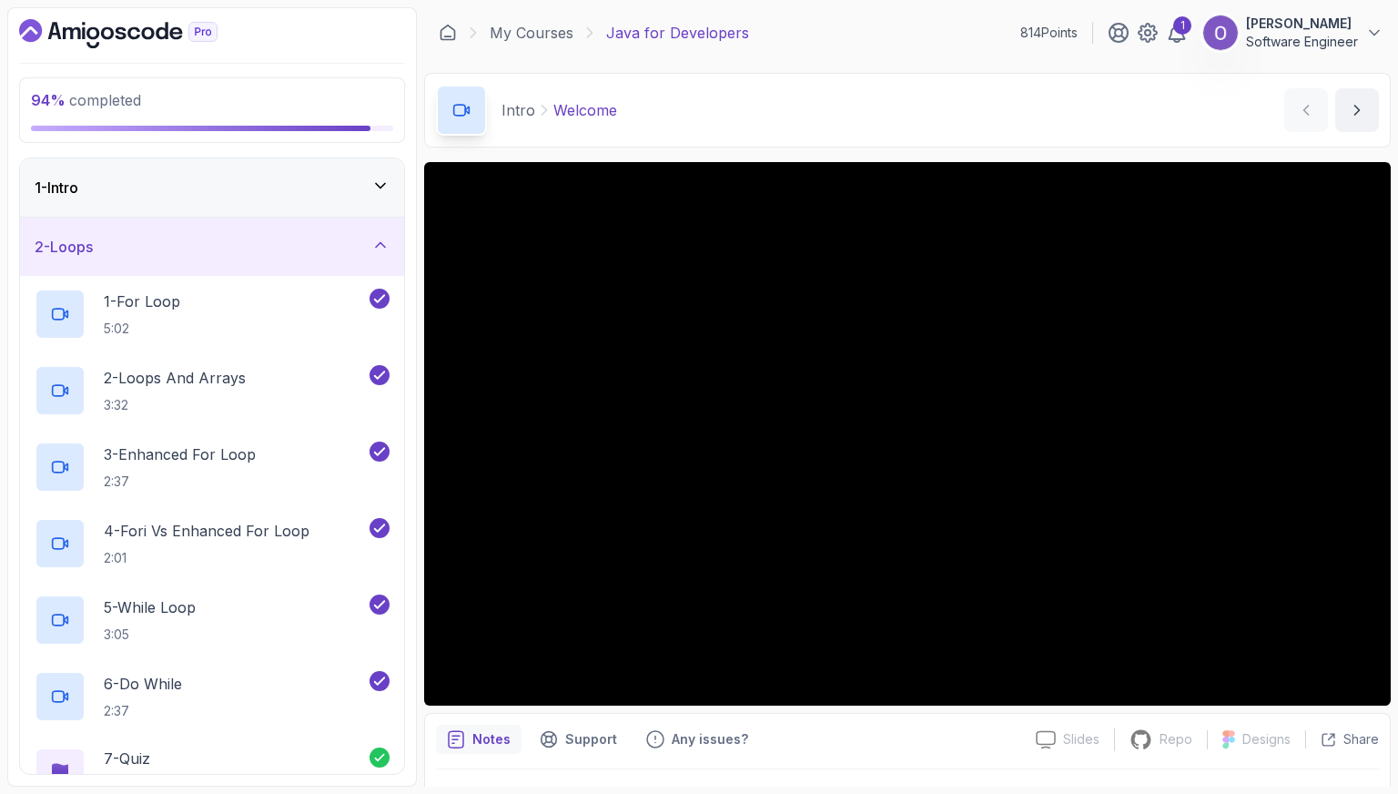
click at [323, 262] on div "2 - Loops" at bounding box center [212, 247] width 384 height 58
